Goal: Transaction & Acquisition: Purchase product/service

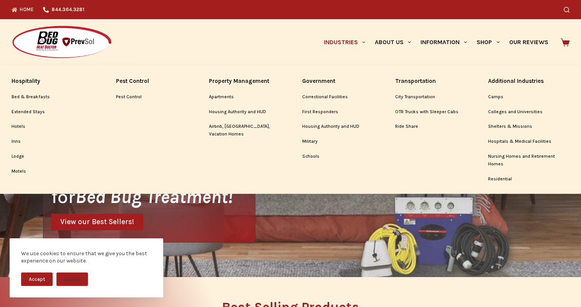
click at [363, 42] on icon "Primary" at bounding box center [363, 42] width 3 height 3
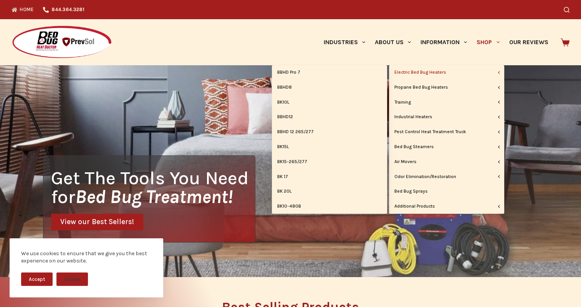
click at [433, 70] on link "Electric Bed Bug Heaters" at bounding box center [446, 72] width 115 height 15
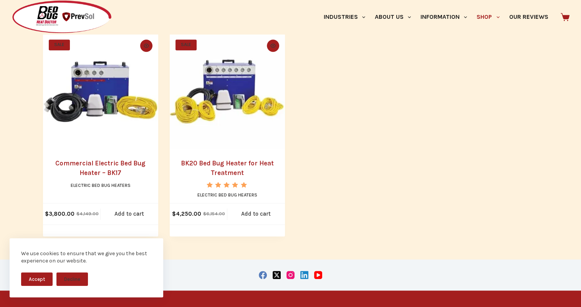
scroll to position [626, 0]
